Goal: Task Accomplishment & Management: Manage account settings

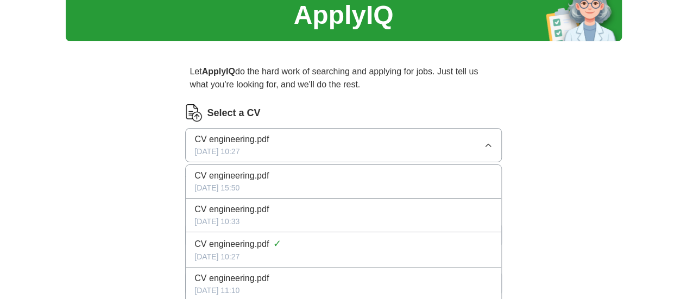
click at [296, 184] on div "[DATE] 15:50" at bounding box center [342, 187] width 297 height 11
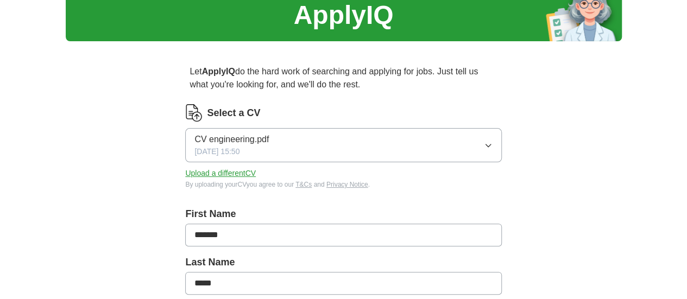
click at [256, 171] on button "Upload a different CV" at bounding box center [220, 173] width 71 height 11
click at [313, 137] on button "CV engineering.pdf [DATE] 16:51" at bounding box center [343, 145] width 316 height 34
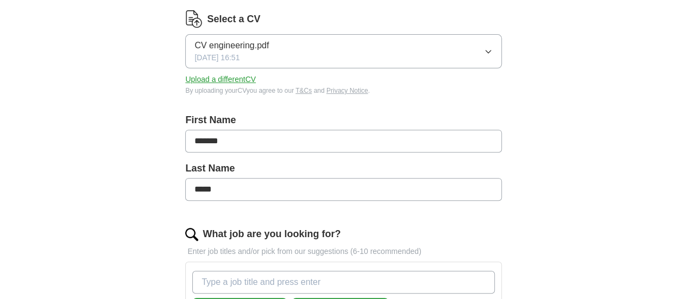
click at [244, 78] on button "Upload a different CV" at bounding box center [220, 79] width 71 height 11
click at [446, 58] on button "CV engineering.pdf [DATE] 16:51" at bounding box center [343, 51] width 316 height 34
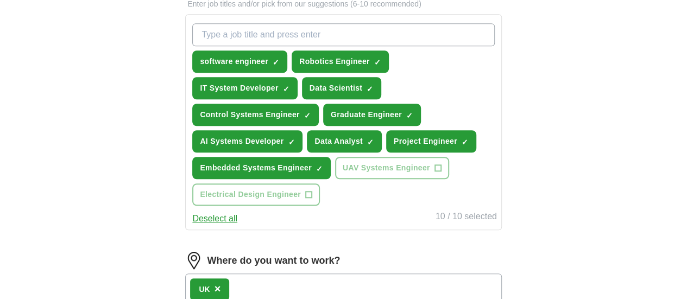
scroll to position [385, 0]
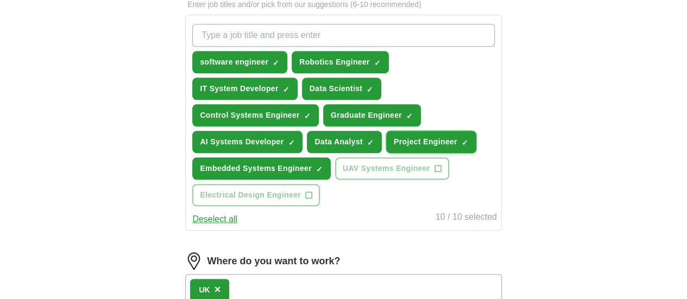
click at [0, 0] on span "×" at bounding box center [0, 0] width 0 height 0
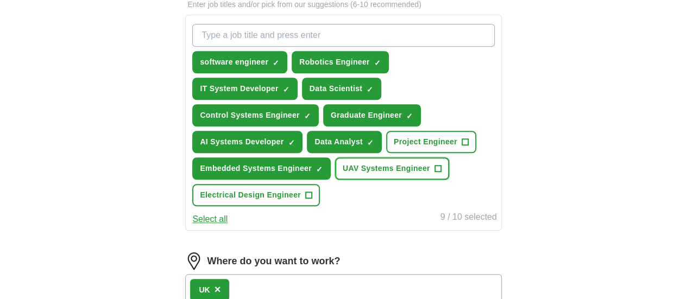
click at [434, 173] on span "+" at bounding box center [437, 168] width 7 height 9
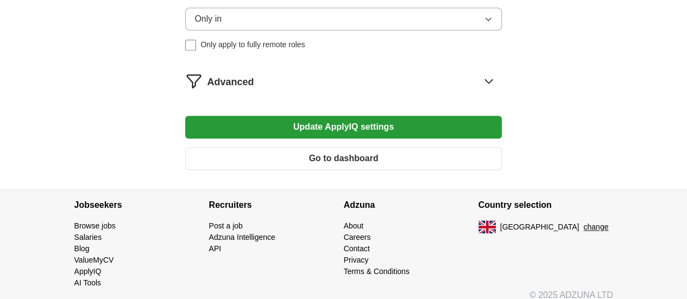
scroll to position [692, 0]
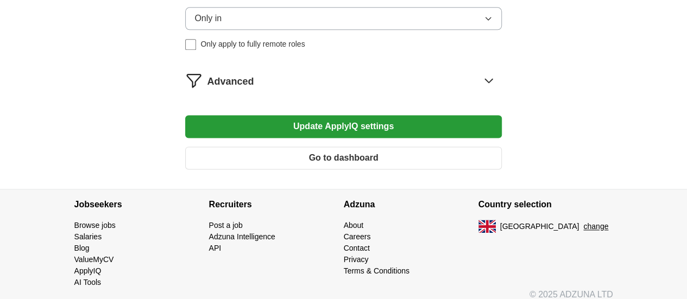
click at [369, 138] on button "Update ApplyIQ settings" at bounding box center [343, 126] width 316 height 23
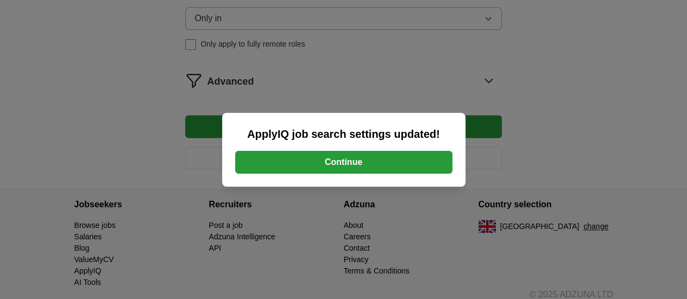
click at [373, 156] on button "Continue" at bounding box center [343, 162] width 217 height 23
